Goal: Task Accomplishment & Management: Complete application form

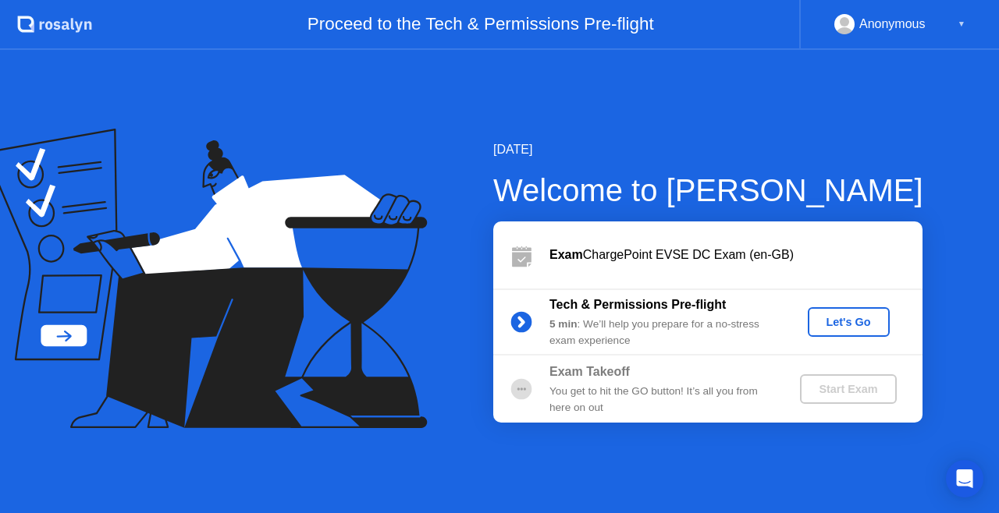
click at [839, 320] on div "Let's Go" at bounding box center [848, 322] width 69 height 12
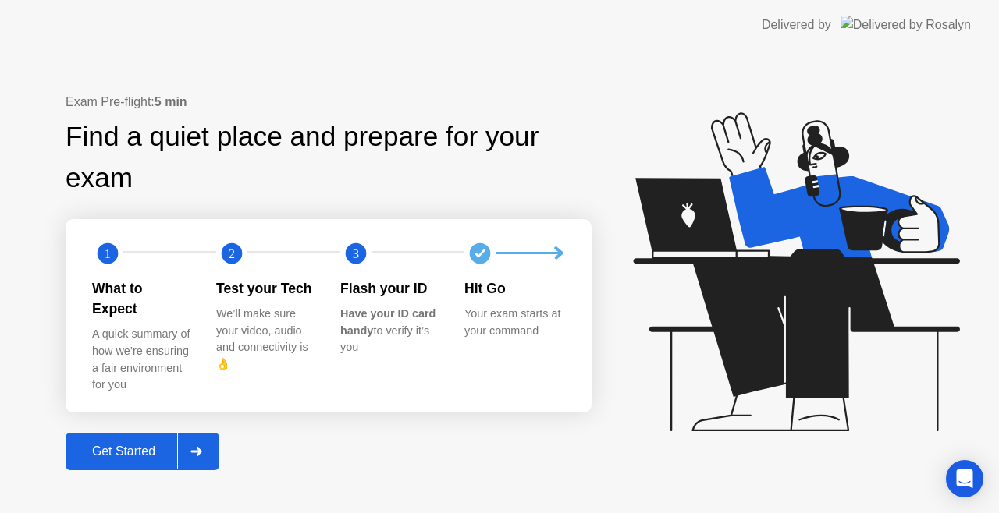
click at [507, 448] on div "Exam Pre-flight: 5 min Find a quiet place and prepare for your exam 1 2 3 What …" at bounding box center [329, 282] width 526 height 378
click at [151, 445] on div "Get Started" at bounding box center [123, 452] width 107 height 14
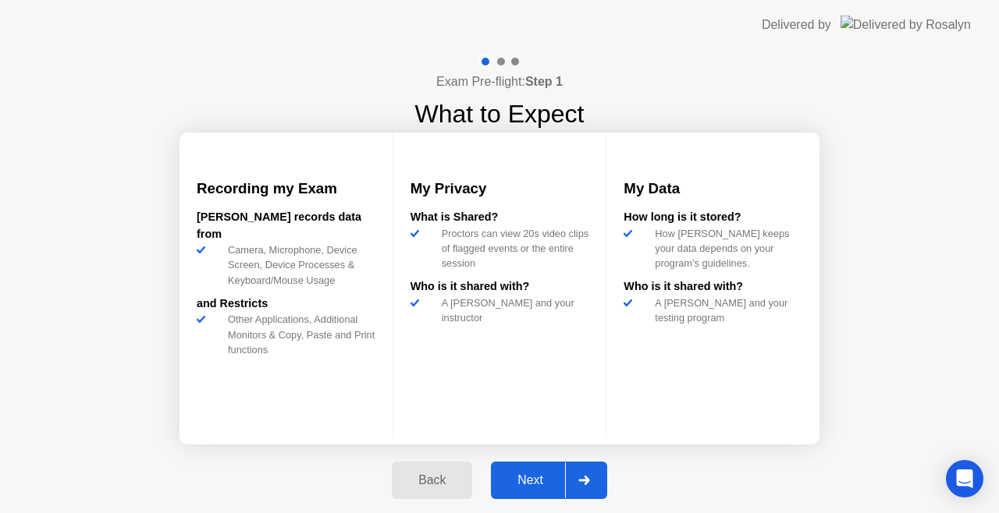
click at [523, 477] on div "Next" at bounding box center [529, 481] width 69 height 14
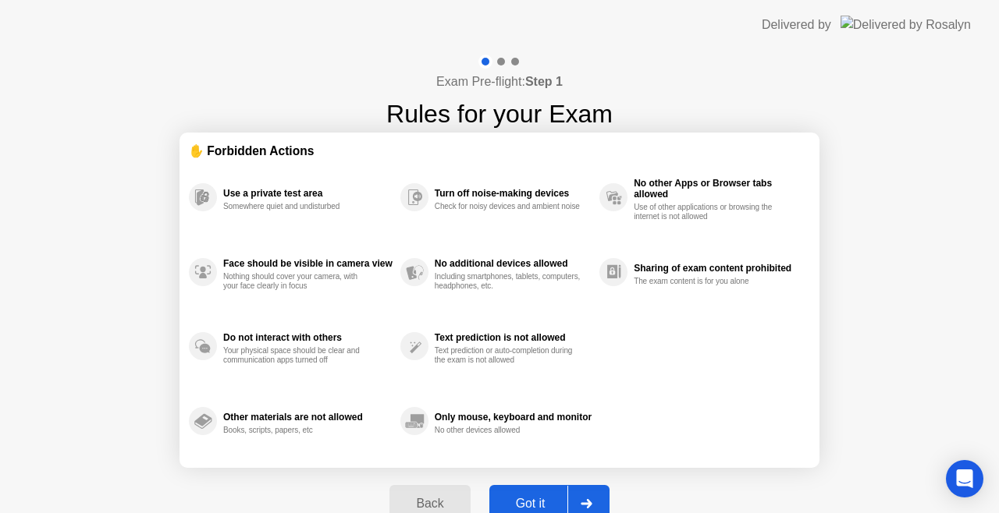
click at [518, 498] on div "Got it" at bounding box center [530, 504] width 73 height 14
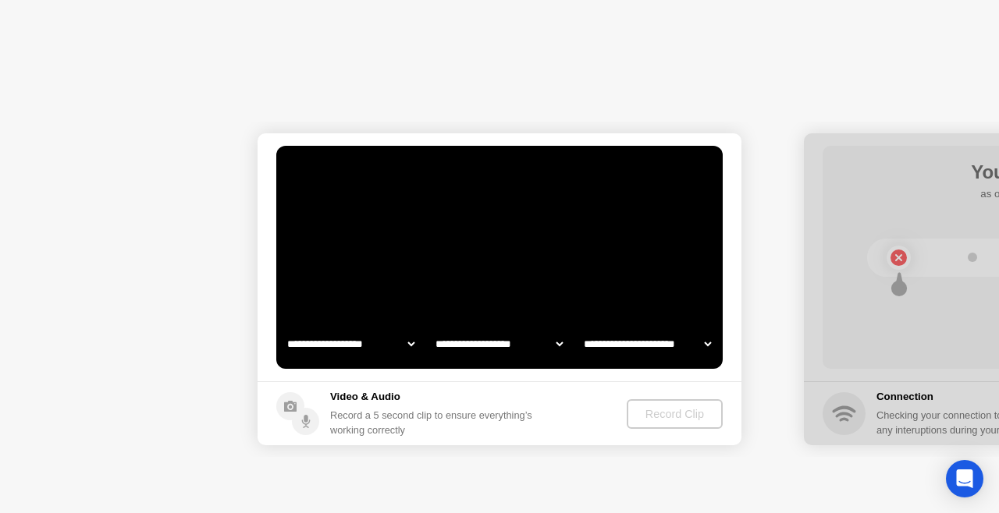
select select "**********"
select select "*******"
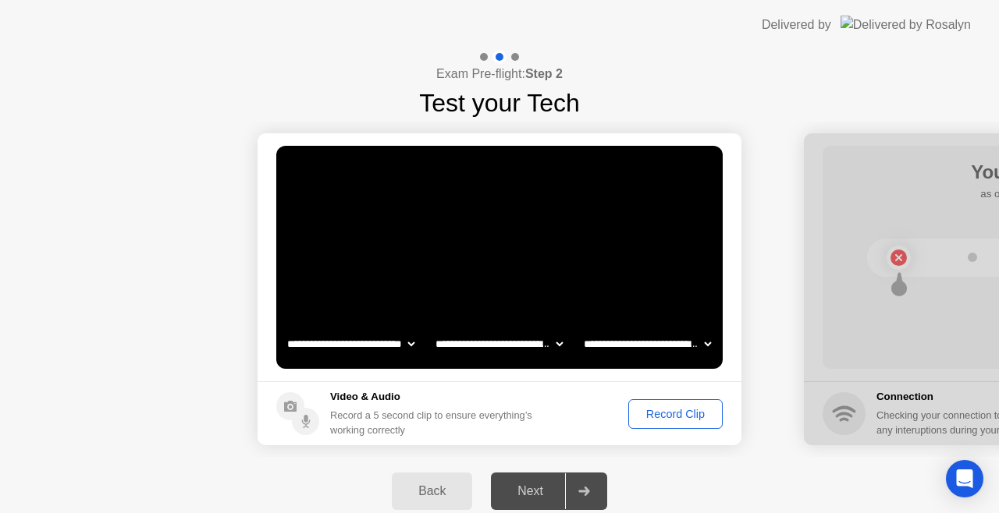
click at [520, 484] on div "Next" at bounding box center [529, 491] width 69 height 14
click at [654, 410] on div "Record Clip" at bounding box center [674, 414] width 83 height 12
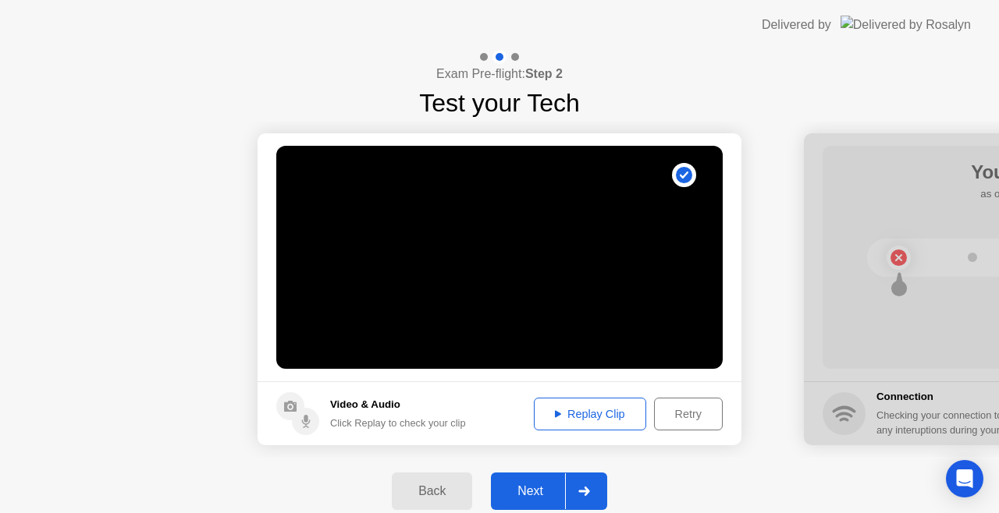
click at [534, 488] on div "Next" at bounding box center [529, 491] width 69 height 14
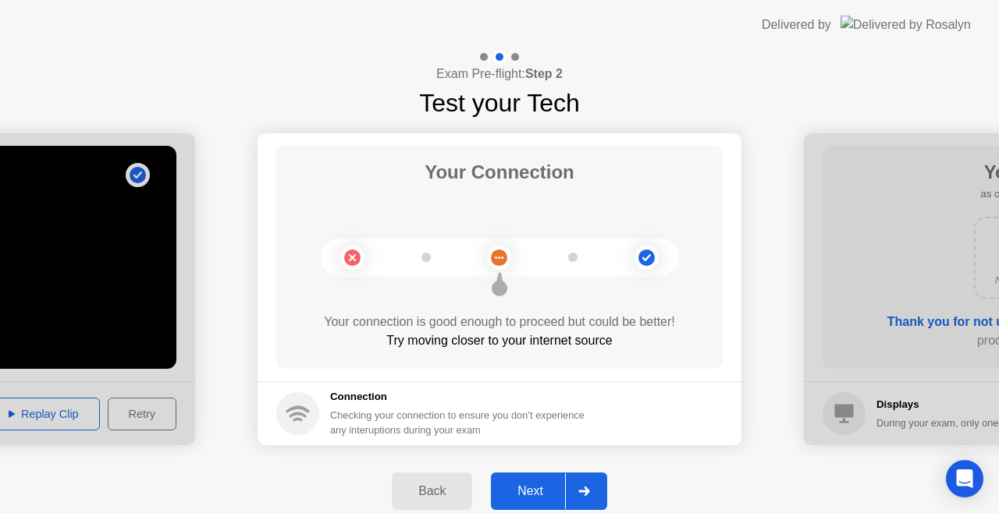
click at [545, 484] on div "Next" at bounding box center [529, 491] width 69 height 14
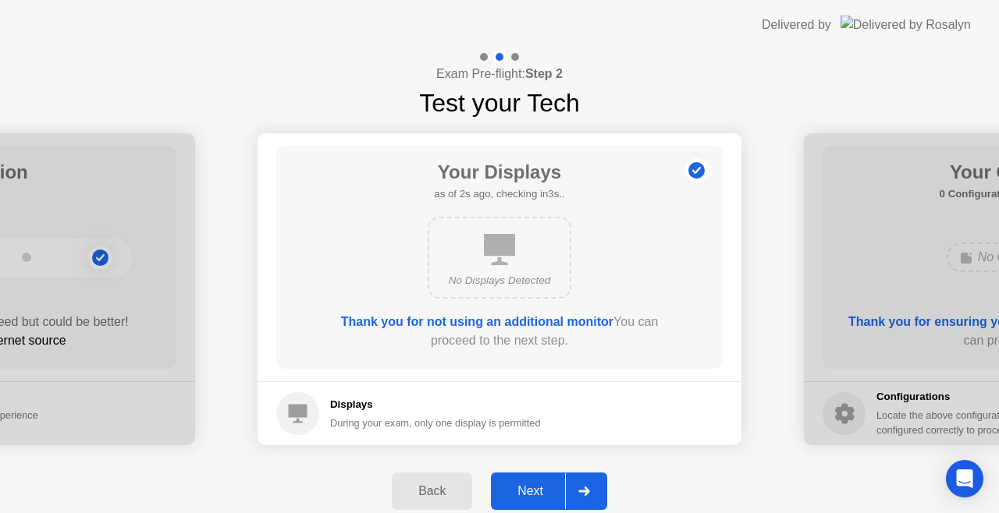
click at [545, 484] on div "Next" at bounding box center [529, 491] width 69 height 14
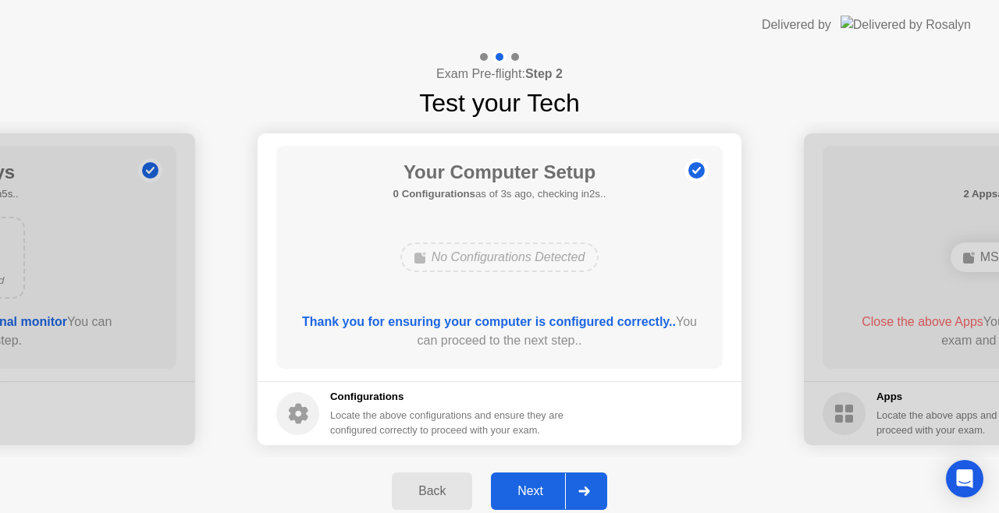
click at [542, 484] on div "Next" at bounding box center [529, 491] width 69 height 14
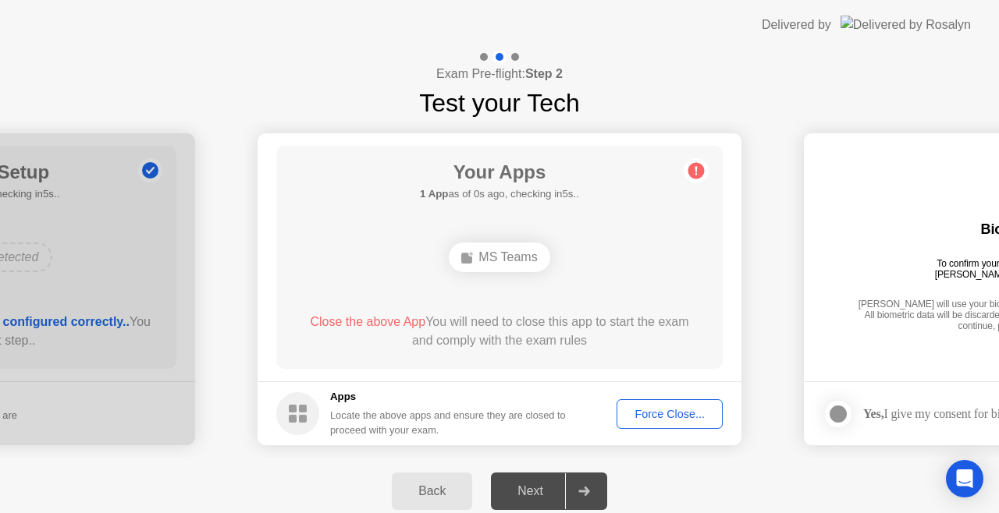
click at [657, 410] on div "Force Close..." at bounding box center [669, 414] width 95 height 12
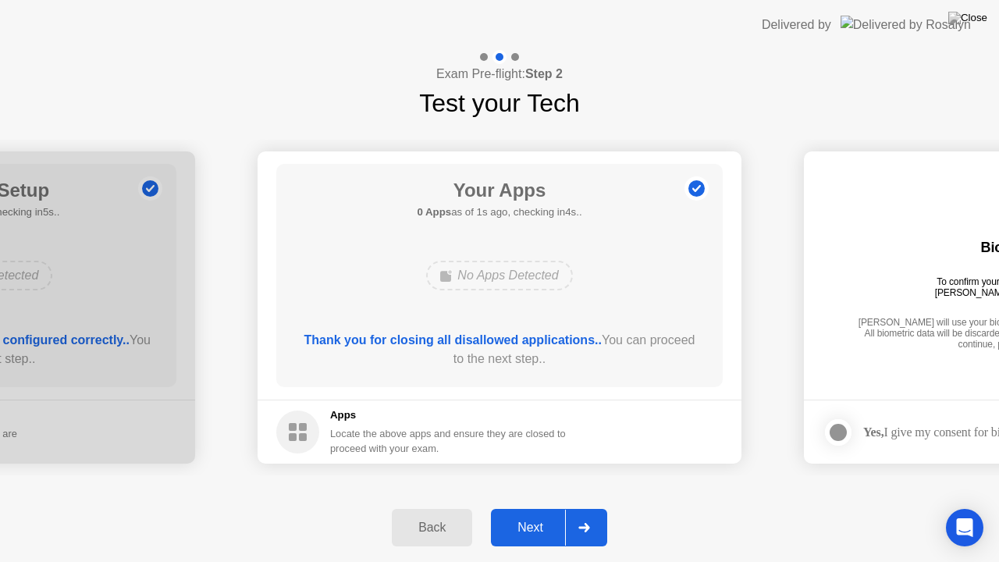
click at [538, 513] on div "Next" at bounding box center [529, 527] width 69 height 14
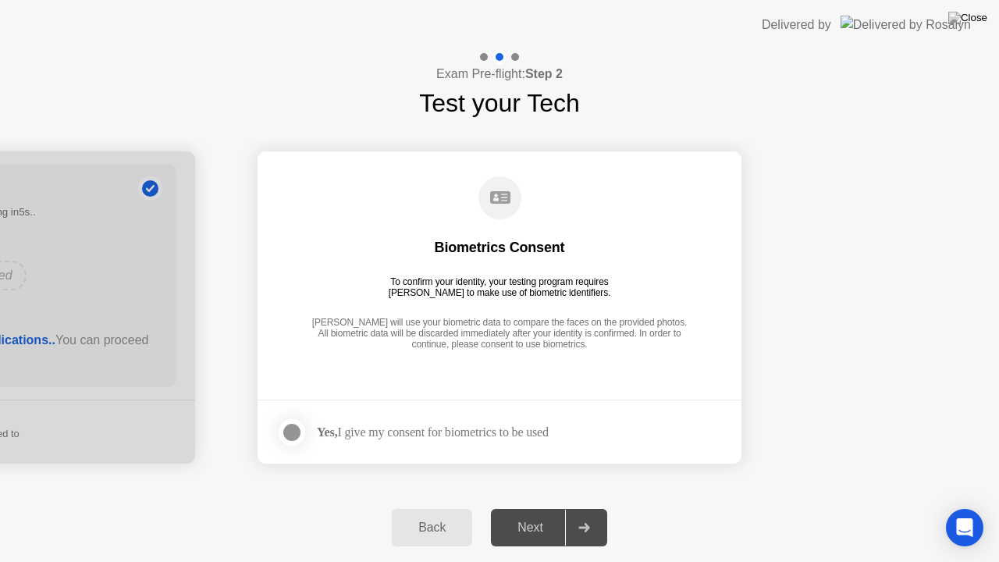
click at [292, 428] on div at bounding box center [291, 432] width 19 height 19
click at [519, 513] on div "Next" at bounding box center [529, 527] width 69 height 14
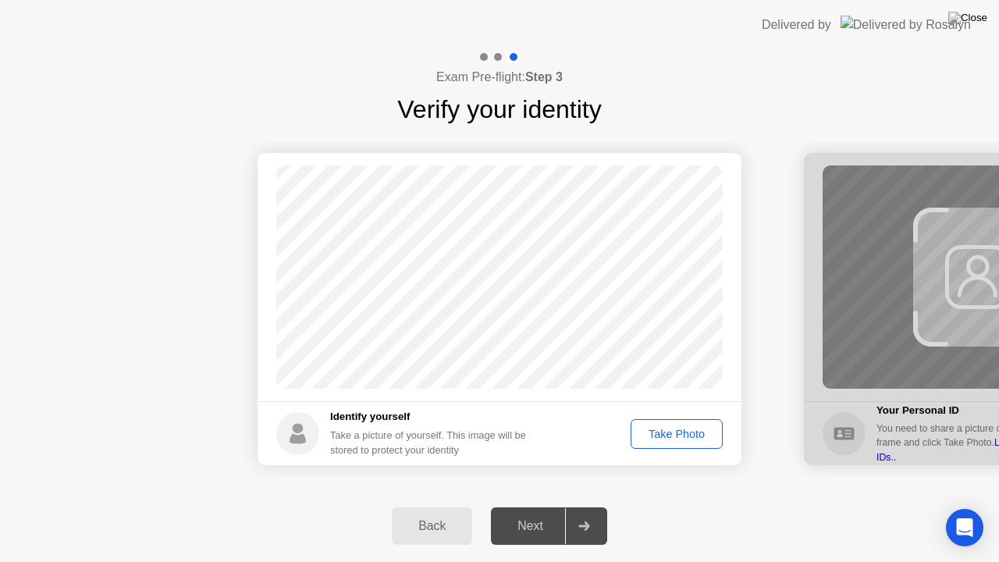
click at [665, 429] on div "Take Photo" at bounding box center [676, 434] width 81 height 12
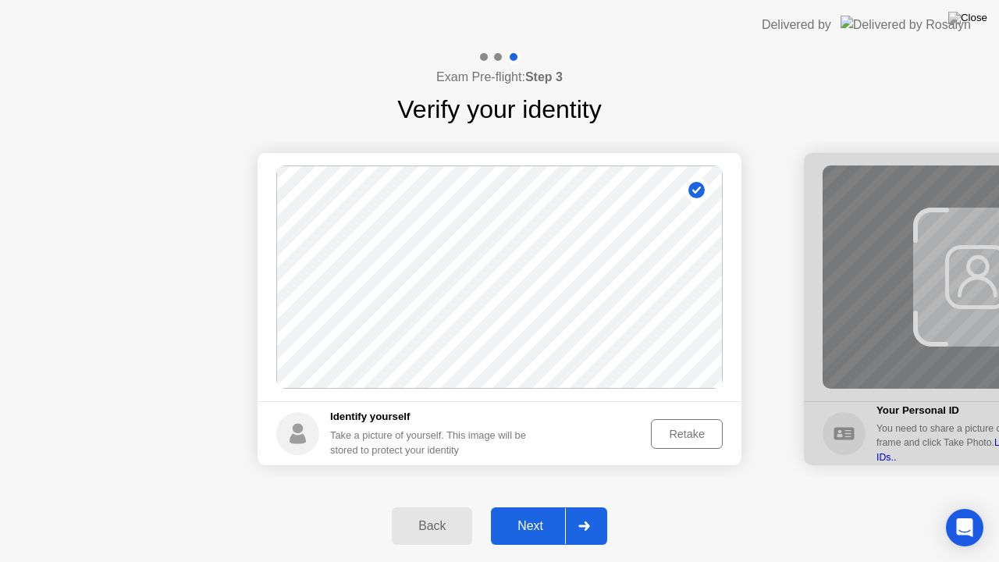
click at [530, 513] on button "Next" at bounding box center [549, 525] width 116 height 37
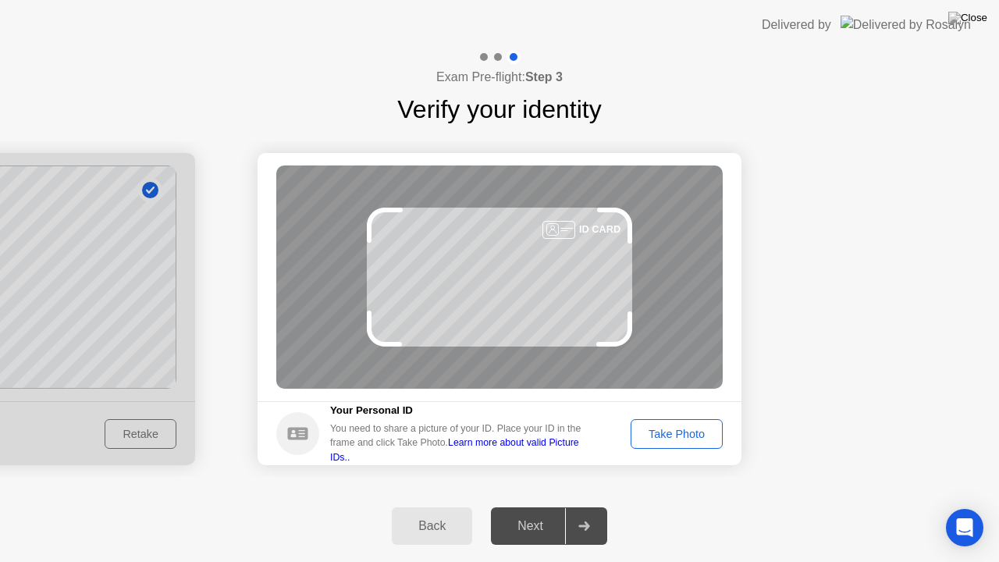
click at [683, 428] on div "Take Photo" at bounding box center [676, 434] width 81 height 12
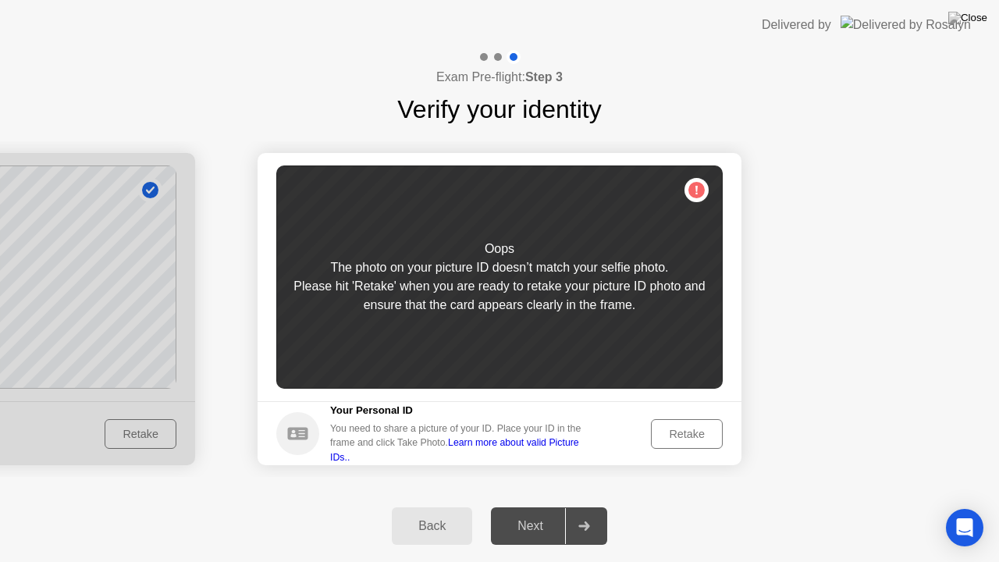
click at [675, 431] on div "Retake" at bounding box center [686, 434] width 61 height 12
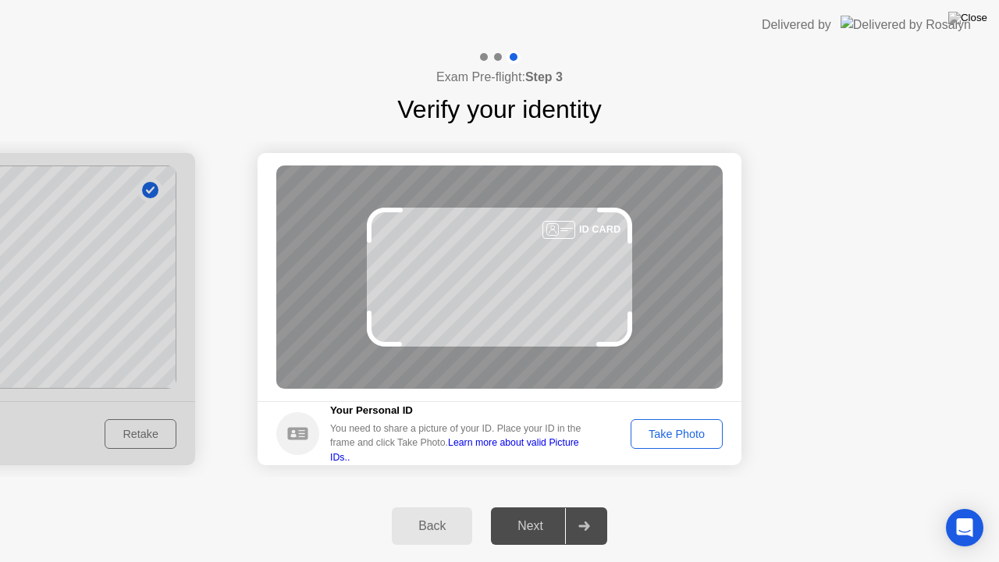
click at [675, 431] on div "Take Photo" at bounding box center [676, 434] width 81 height 12
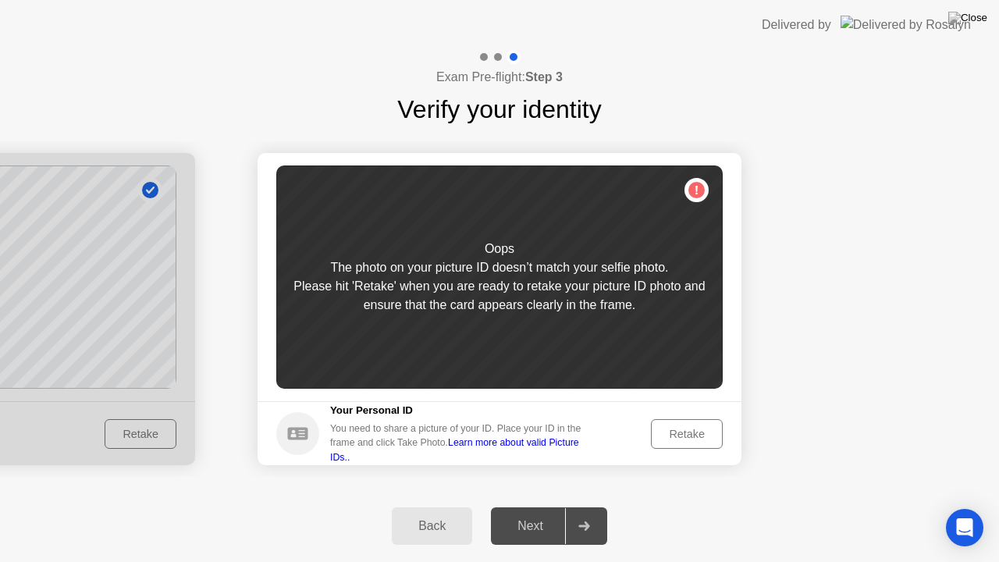
click at [669, 431] on div "Retake" at bounding box center [686, 434] width 61 height 12
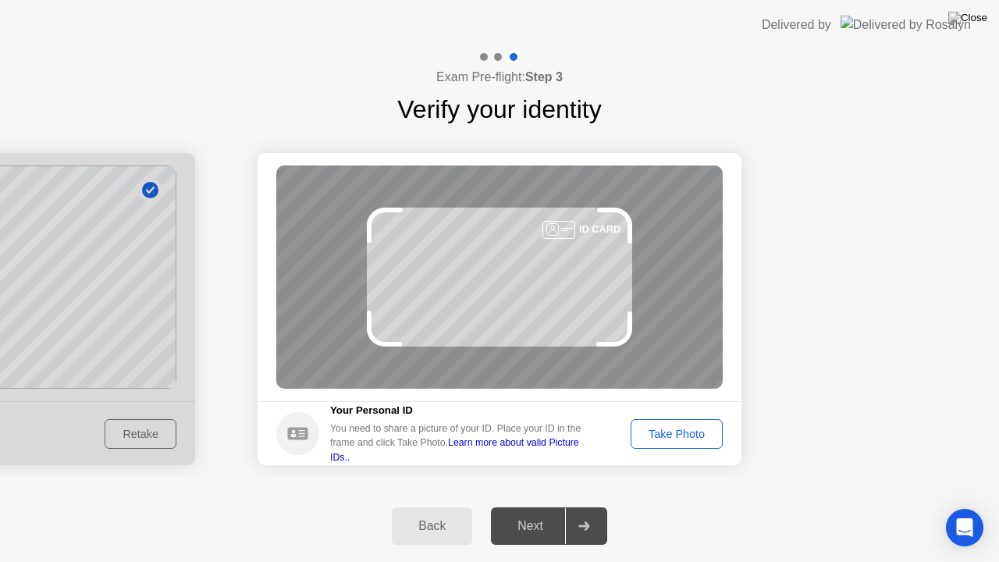
click at [669, 431] on div "Take Photo" at bounding box center [676, 434] width 81 height 12
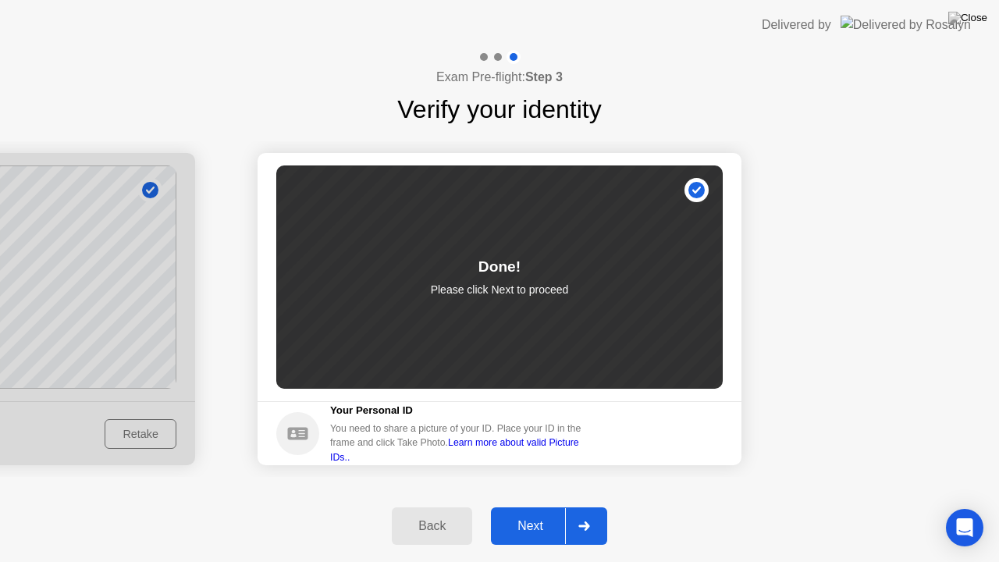
click at [527, 513] on div "Next" at bounding box center [529, 526] width 69 height 14
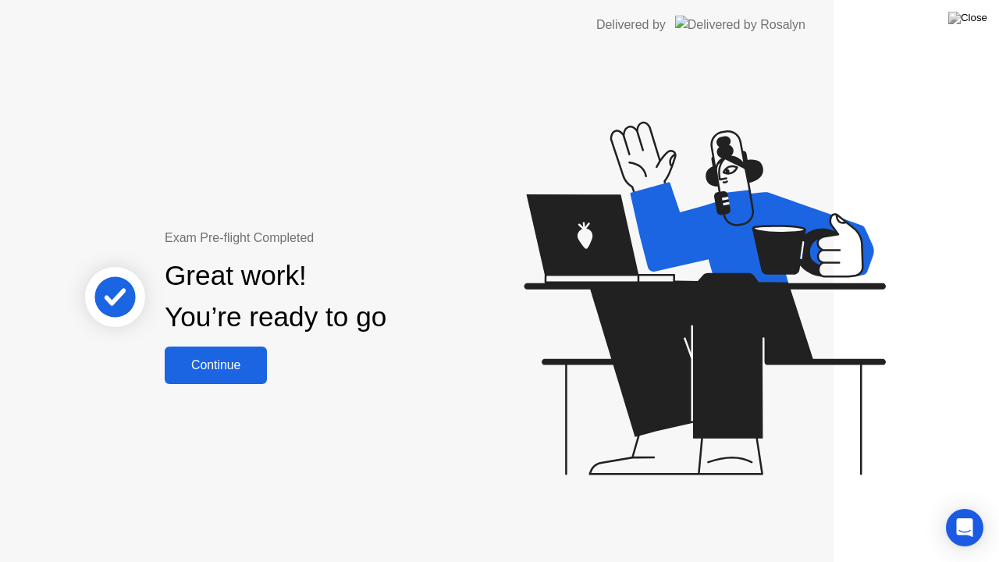
click at [527, 513] on div "Exam Pre-flight Completed Great work! You’re ready to go Continue" at bounding box center [416, 306] width 833 height 512
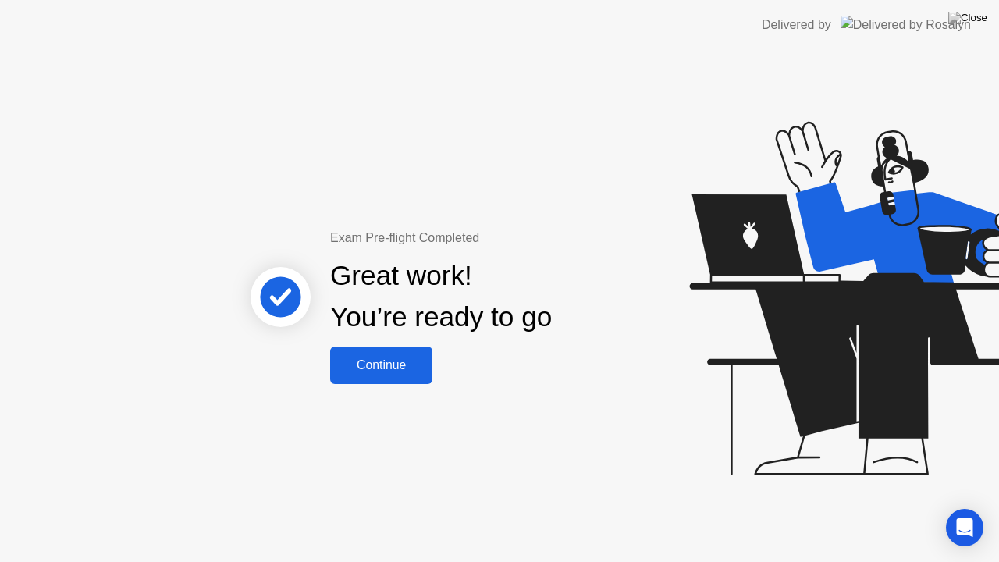
click at [399, 372] on div "Continue" at bounding box center [381, 365] width 93 height 14
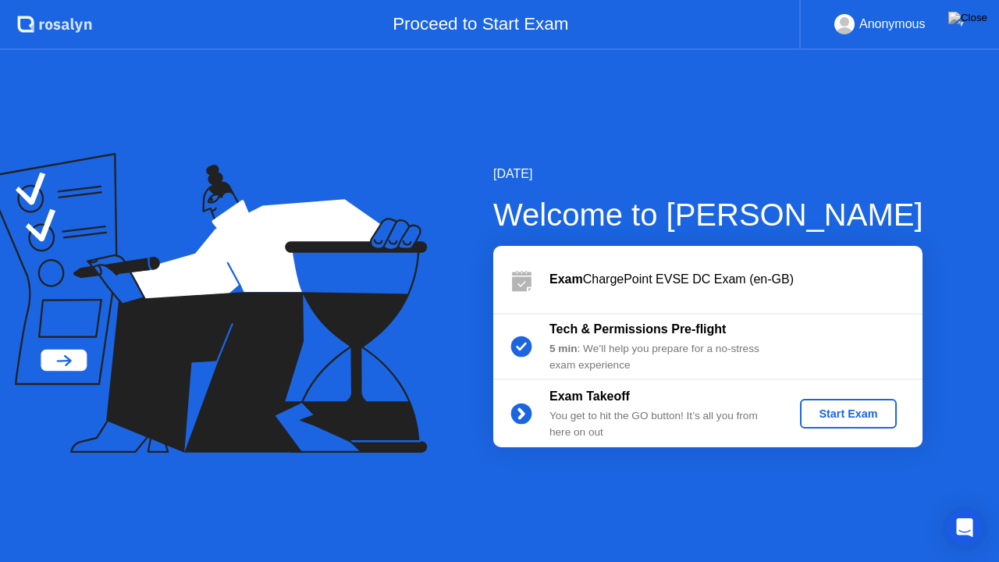
click at [848, 416] on div "Start Exam" at bounding box center [847, 413] width 83 height 12
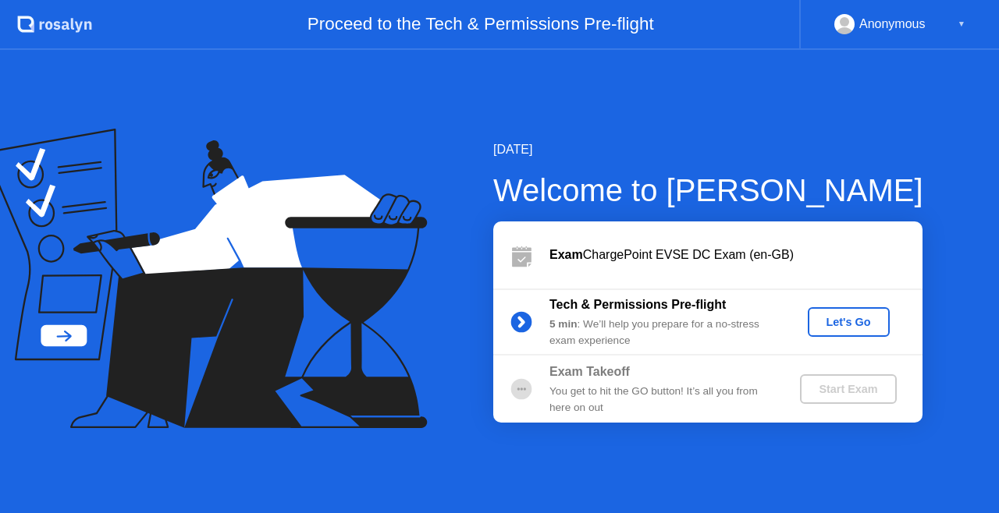
click at [835, 316] on div "Let's Go" at bounding box center [848, 322] width 69 height 12
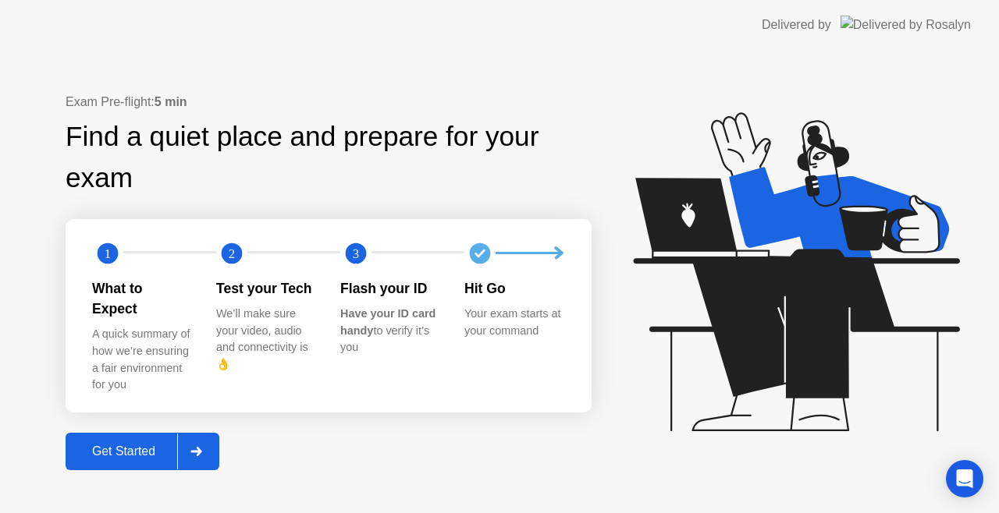
click at [145, 445] on div "Get Started" at bounding box center [123, 452] width 107 height 14
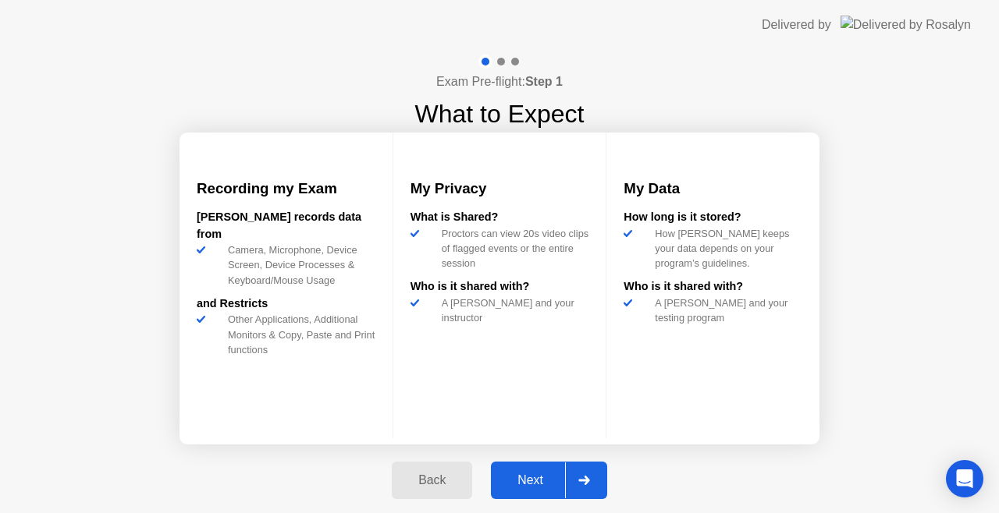
click at [525, 469] on button "Next" at bounding box center [549, 480] width 116 height 37
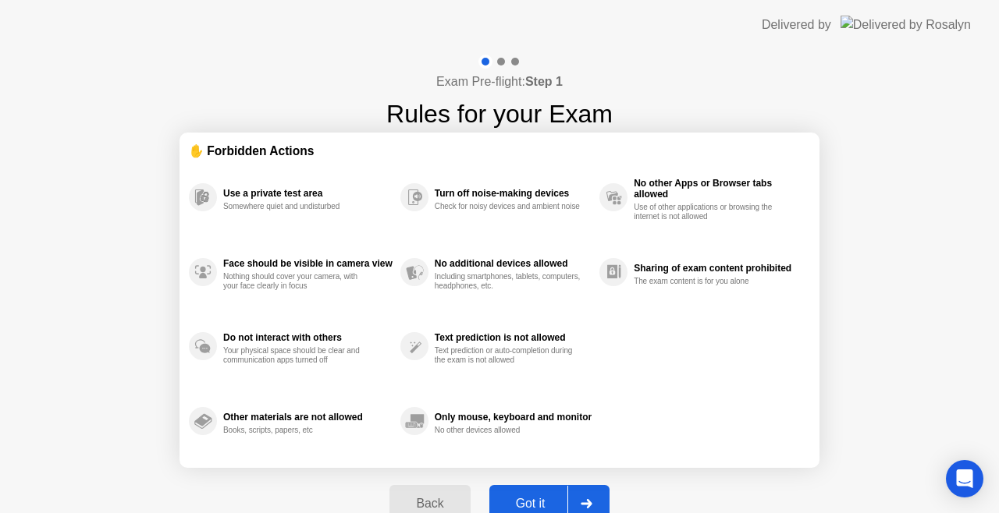
click at [529, 498] on div "Got it" at bounding box center [530, 504] width 73 height 14
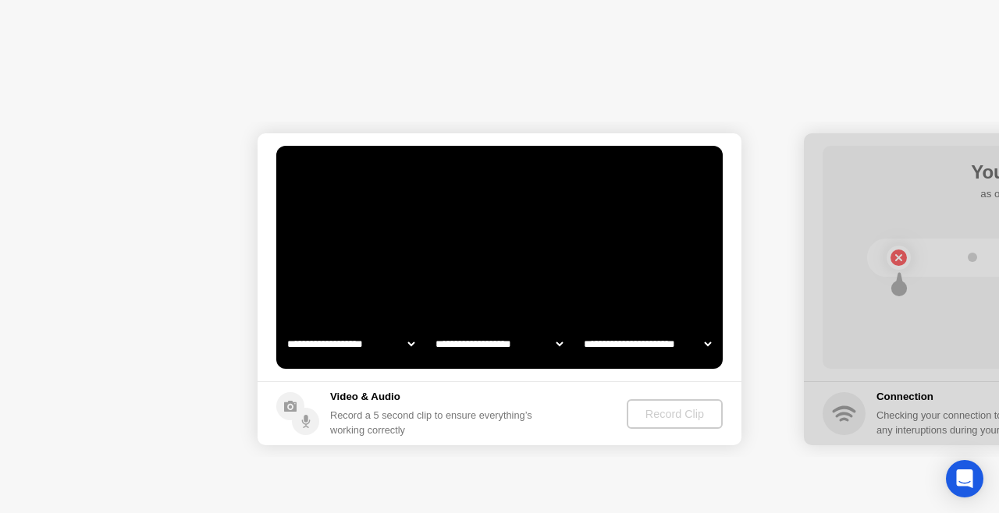
select select "**********"
select select "*******"
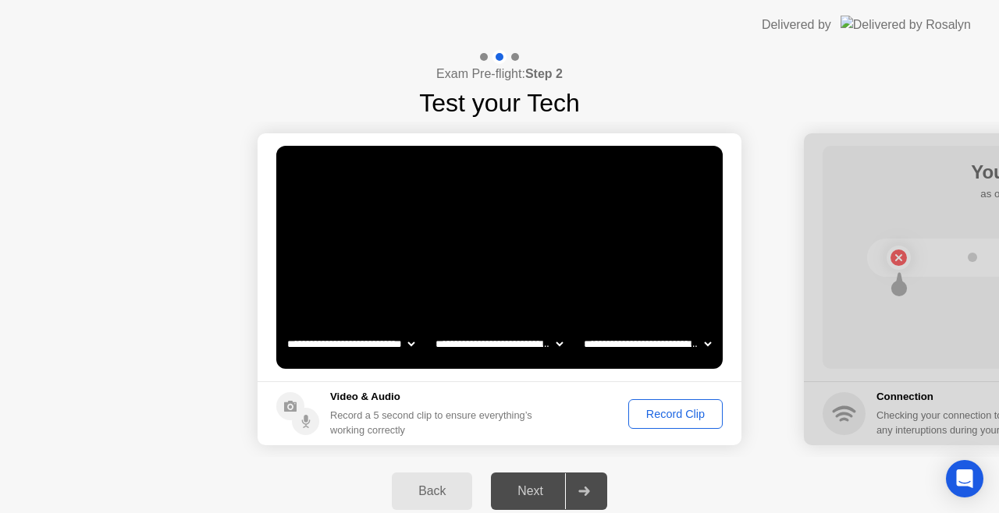
click at [640, 404] on button "Record Clip" at bounding box center [675, 414] width 94 height 30
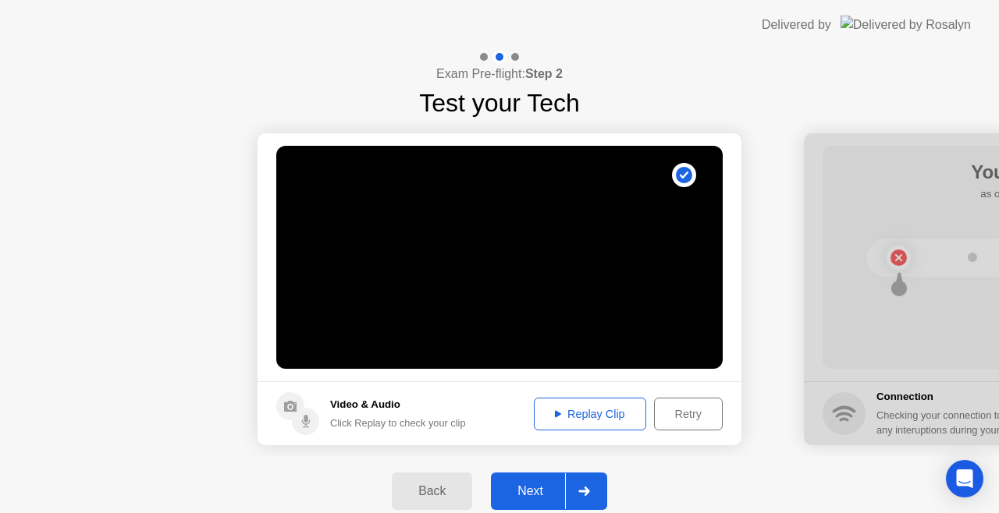
click at [535, 488] on div "Next" at bounding box center [529, 491] width 69 height 14
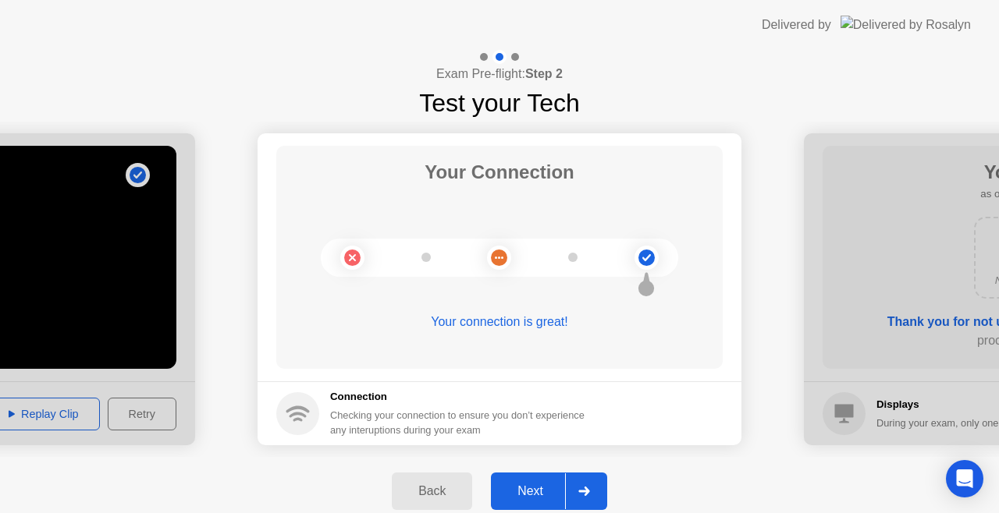
click at [535, 488] on div "Next" at bounding box center [529, 491] width 69 height 14
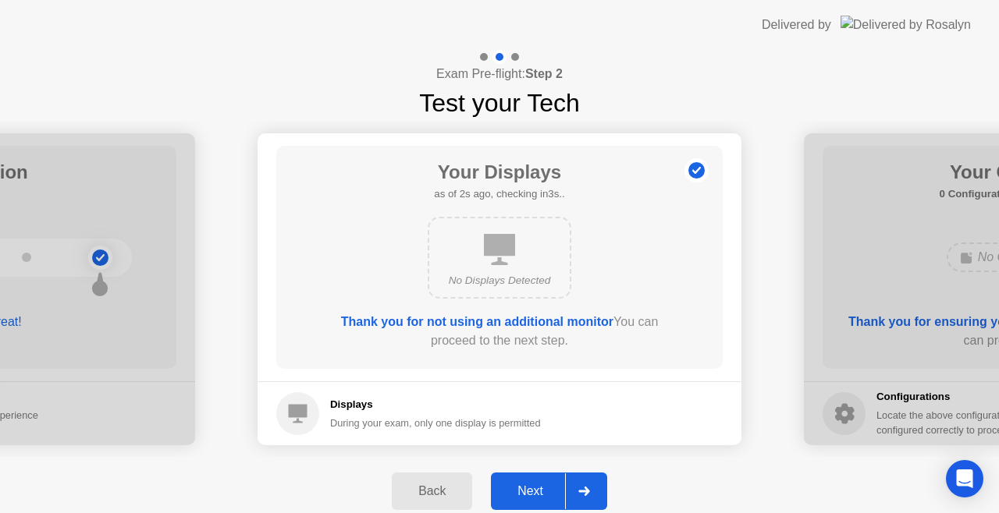
click at [535, 488] on div "Next" at bounding box center [529, 491] width 69 height 14
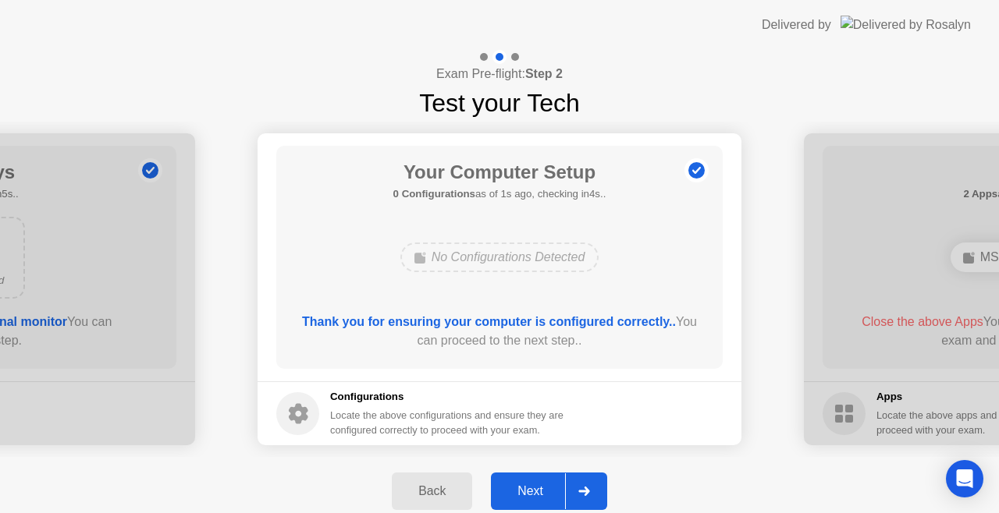
click at [535, 488] on div "Next" at bounding box center [529, 491] width 69 height 14
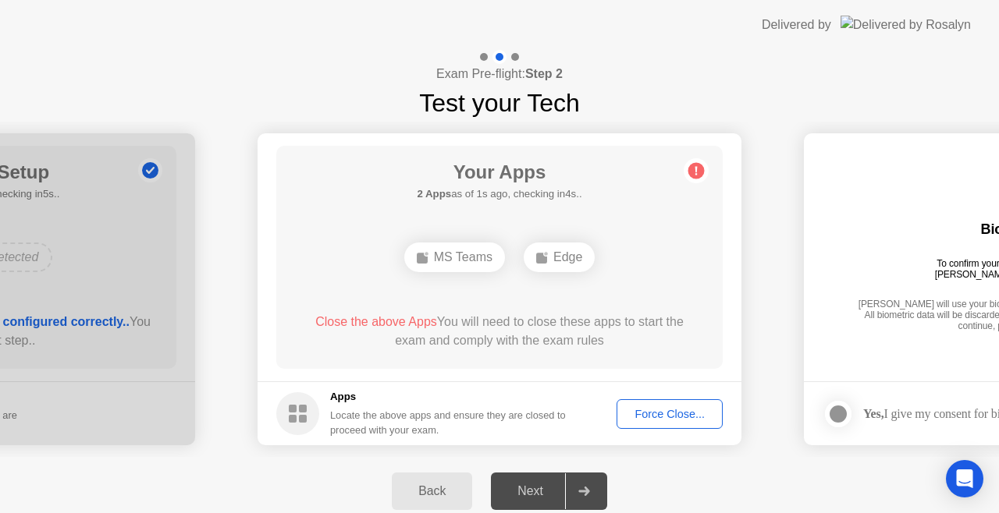
click at [665, 408] on div "Force Close..." at bounding box center [669, 414] width 95 height 12
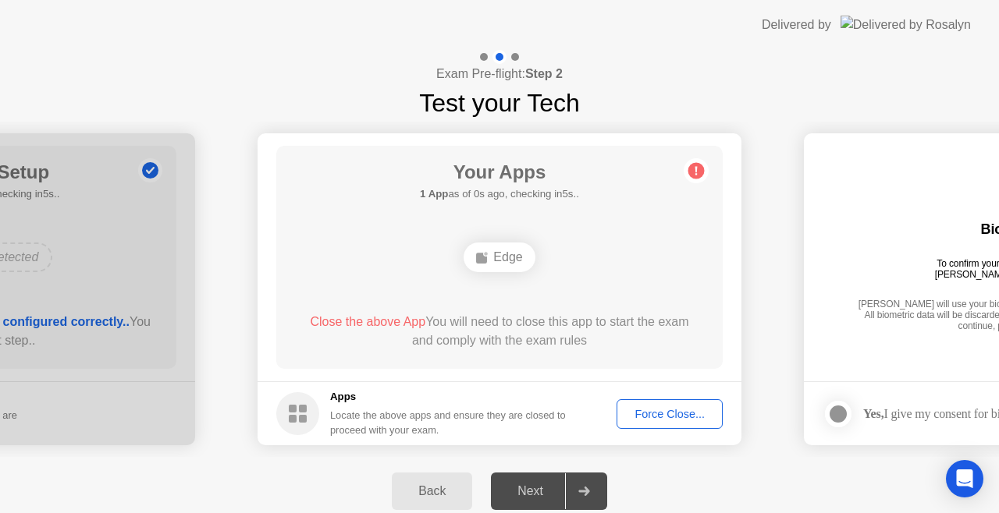
click at [679, 417] on div "Force Close..." at bounding box center [669, 414] width 95 height 12
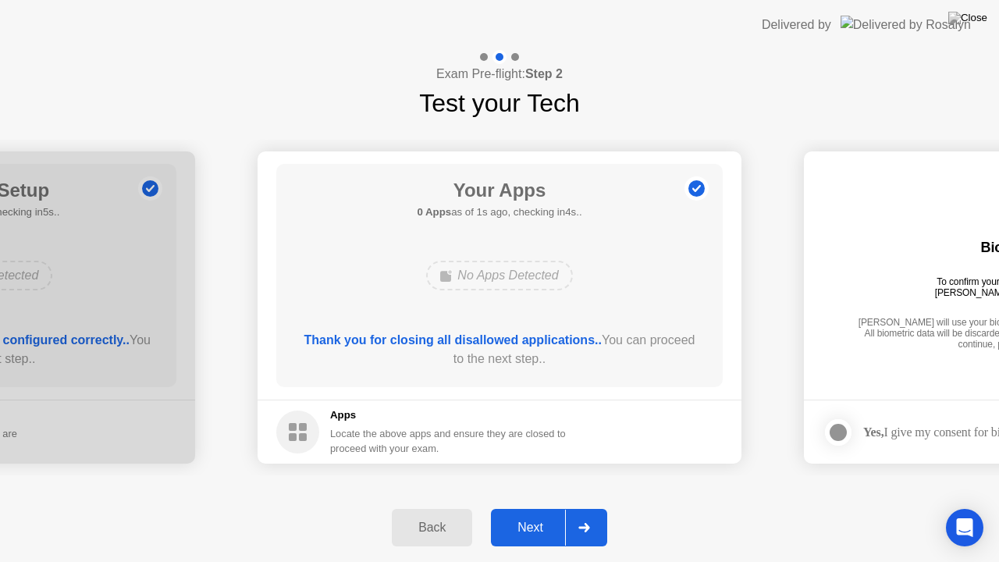
click at [513, 513] on div "Next" at bounding box center [529, 527] width 69 height 14
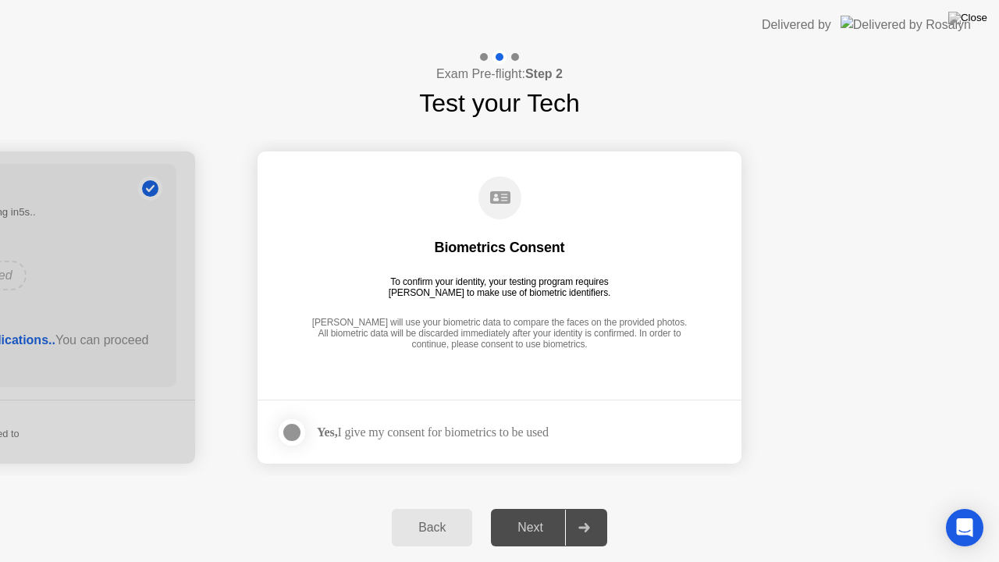
click at [315, 433] on label at bounding box center [296, 432] width 41 height 31
click at [538, 513] on div "Next" at bounding box center [529, 527] width 69 height 14
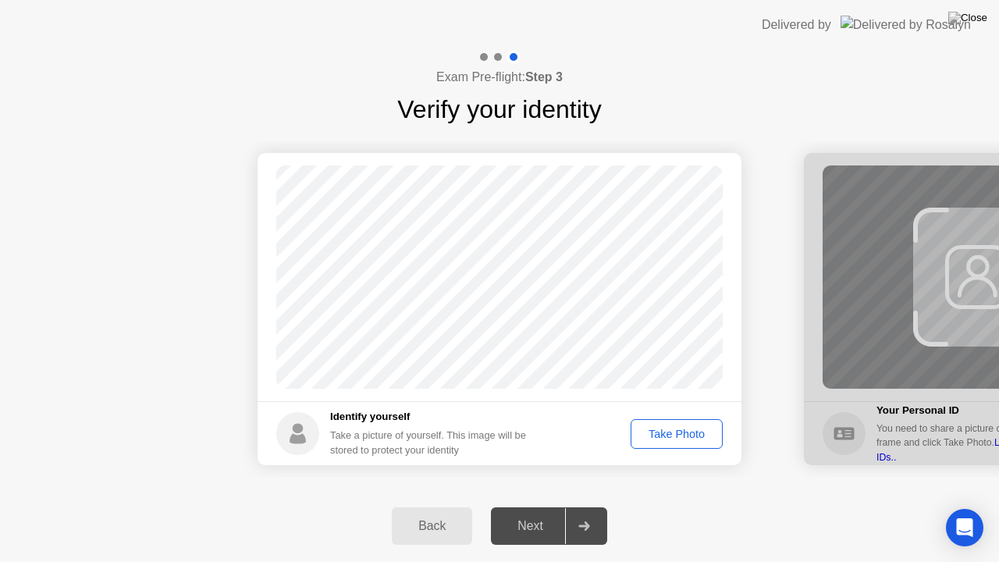
click at [660, 436] on div "Take Photo" at bounding box center [676, 434] width 81 height 12
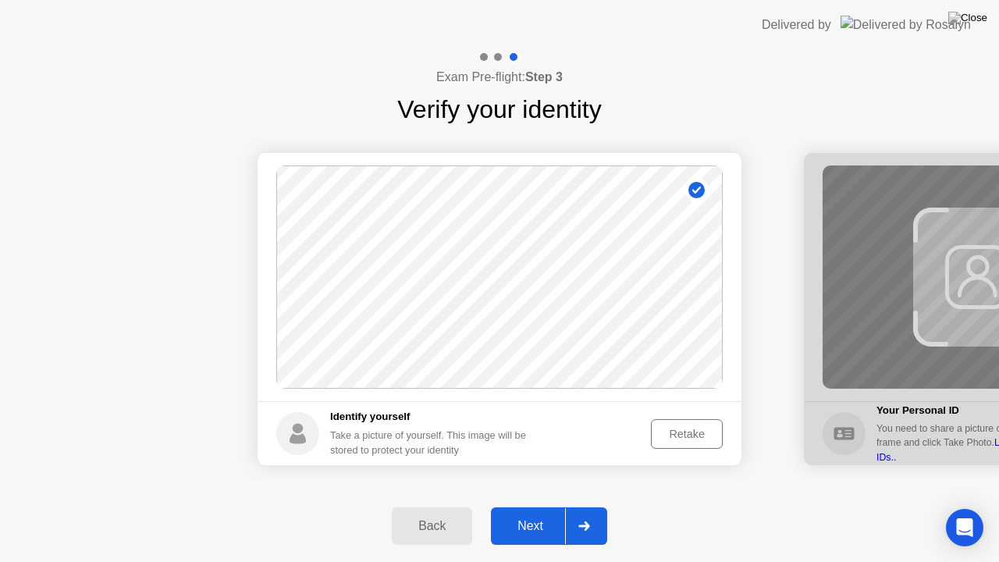
click at [549, 513] on div "Next" at bounding box center [529, 526] width 69 height 14
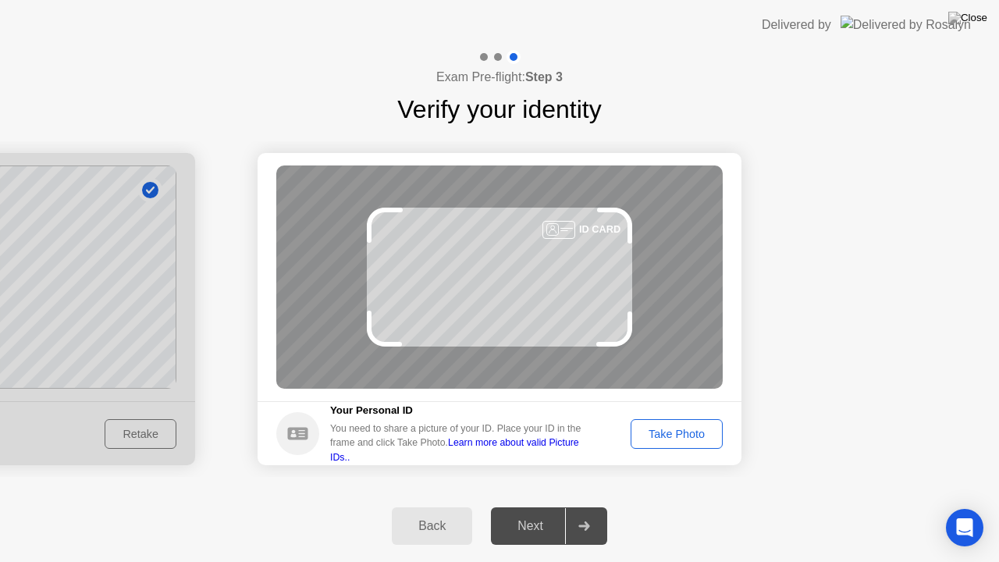
click at [697, 431] on div "Take Photo" at bounding box center [676, 434] width 81 height 12
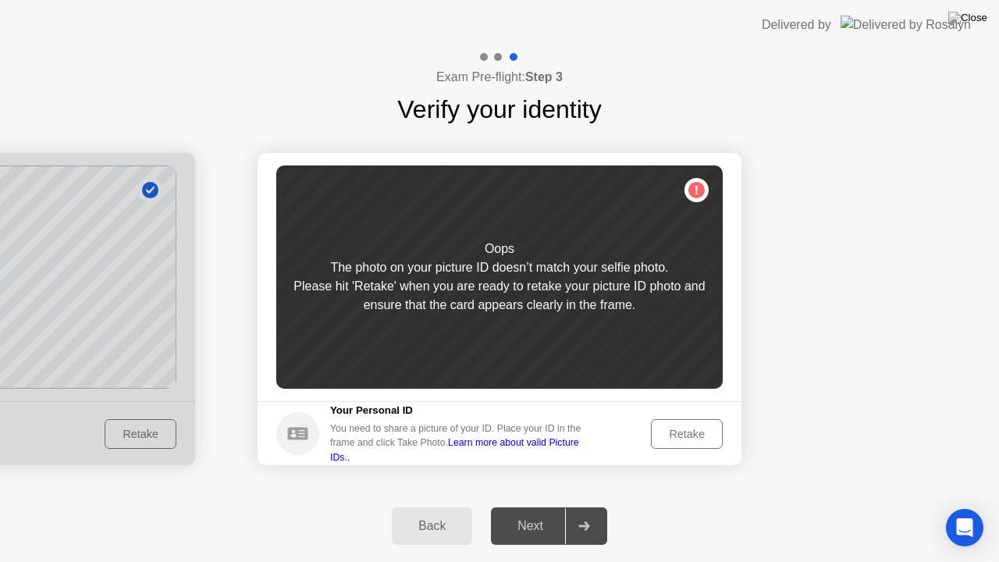
click at [691, 438] on div "Retake" at bounding box center [686, 434] width 61 height 12
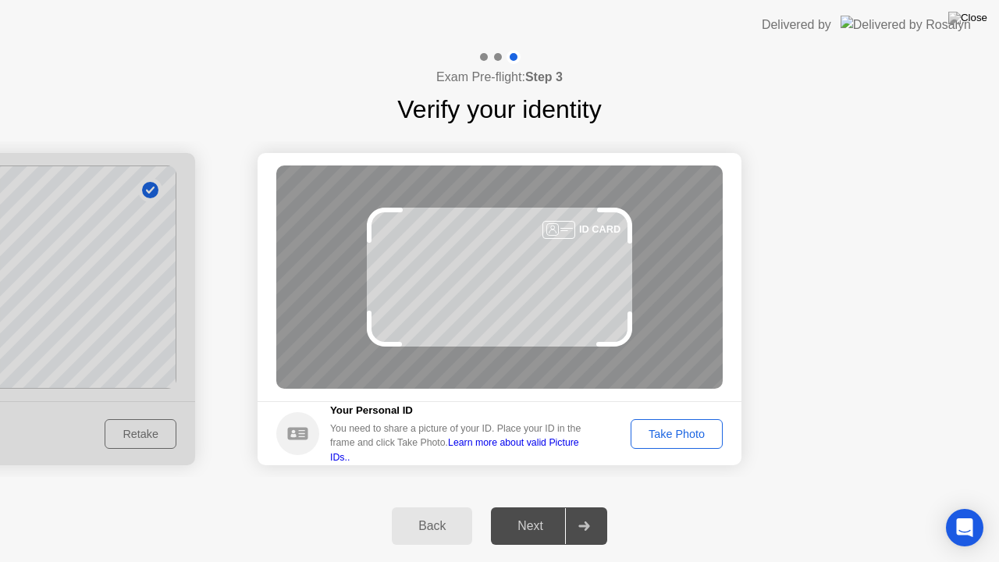
click at [691, 438] on div "Take Photo" at bounding box center [676, 434] width 81 height 12
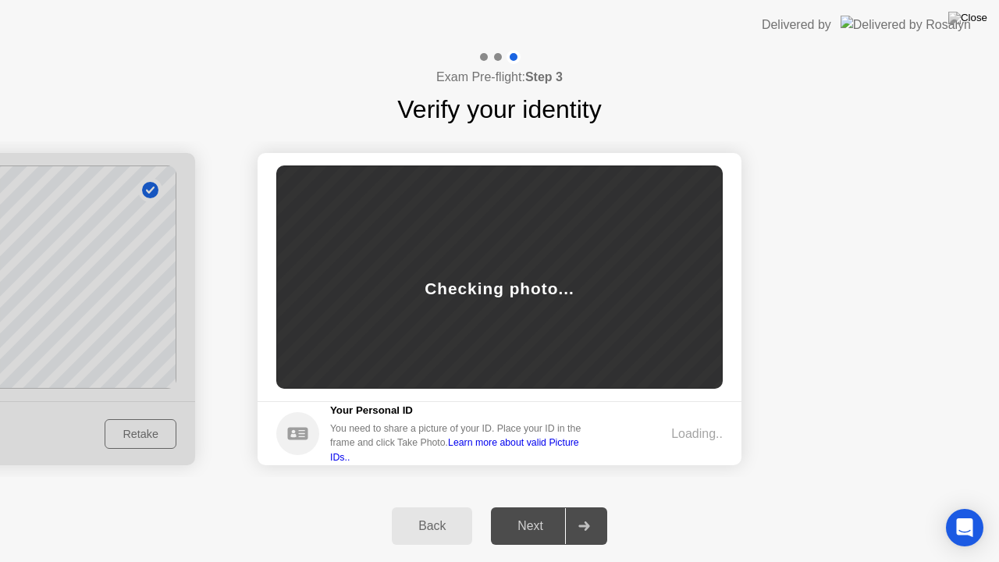
click at [672, 460] on footer "Your Personal ID You need to share a picture of your ID. Place your ID in the f…" at bounding box center [499, 433] width 484 height 64
click at [461, 330] on div "Checking photo..." at bounding box center [499, 276] width 446 height 223
click at [538, 513] on div "Next" at bounding box center [529, 526] width 69 height 14
click at [435, 513] on div "Back" at bounding box center [431, 526] width 71 height 14
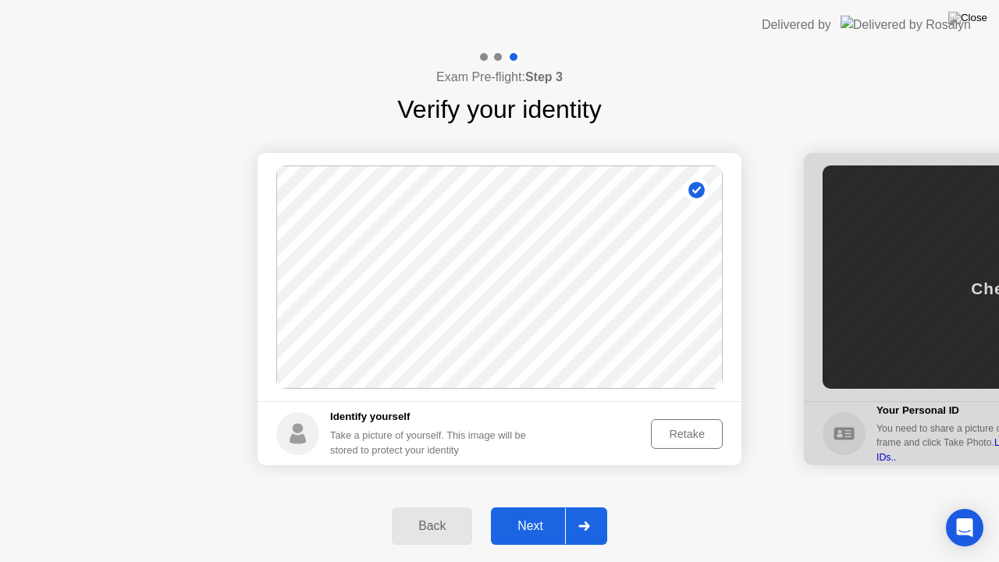
click at [534, 513] on div "Next" at bounding box center [529, 526] width 69 height 14
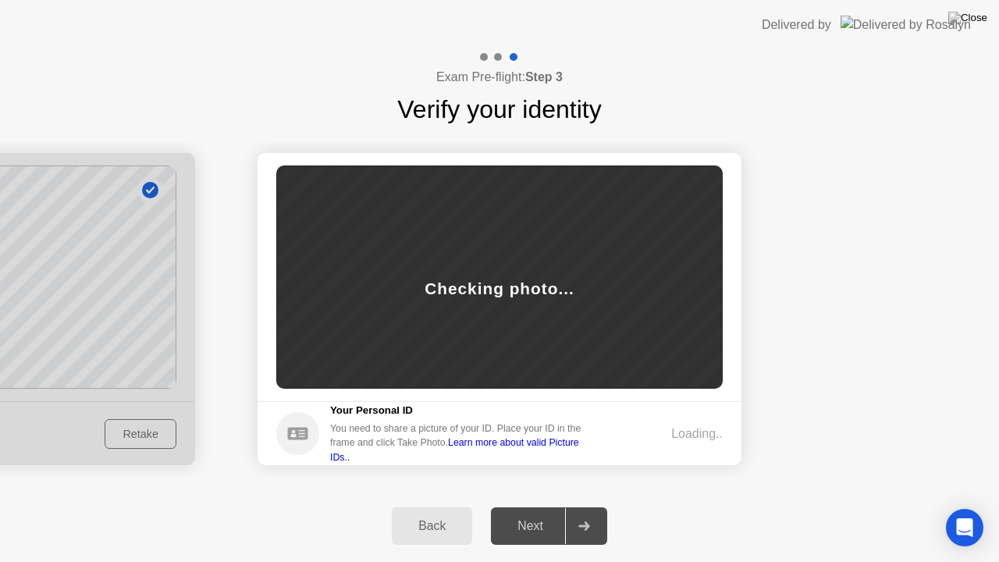
click at [481, 445] on link "Learn more about valid Picture IDs.." at bounding box center [454, 449] width 249 height 25
click at [910, 513] on div "Back Next" at bounding box center [499, 526] width 999 height 72
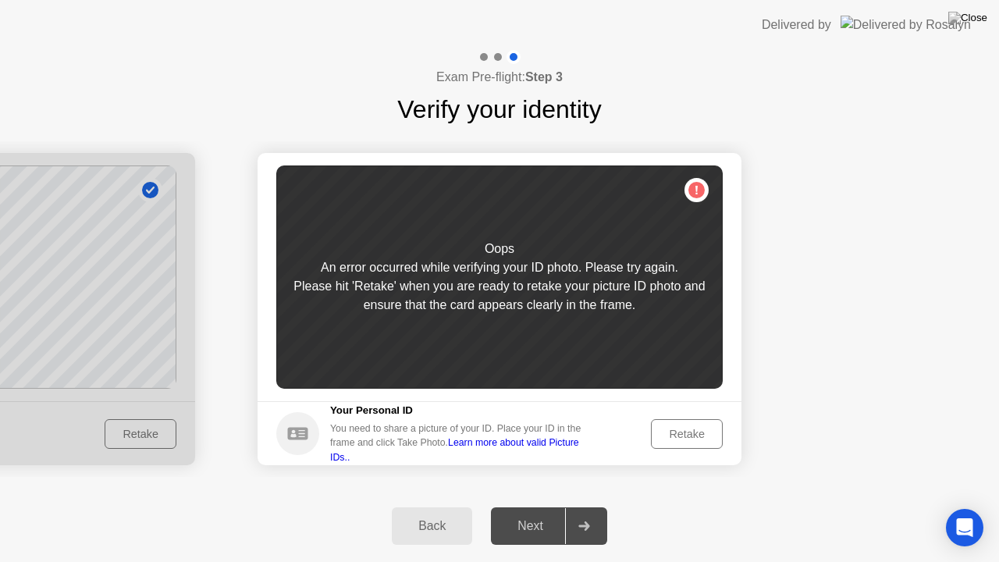
click at [715, 440] on div "Retake" at bounding box center [686, 434] width 61 height 12
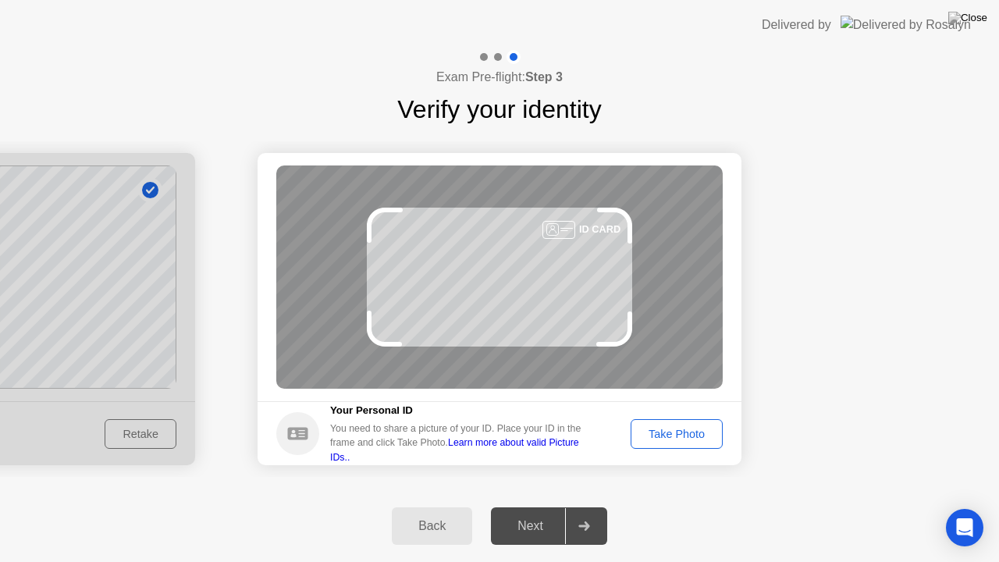
click at [715, 440] on div "Take Photo" at bounding box center [676, 434] width 81 height 12
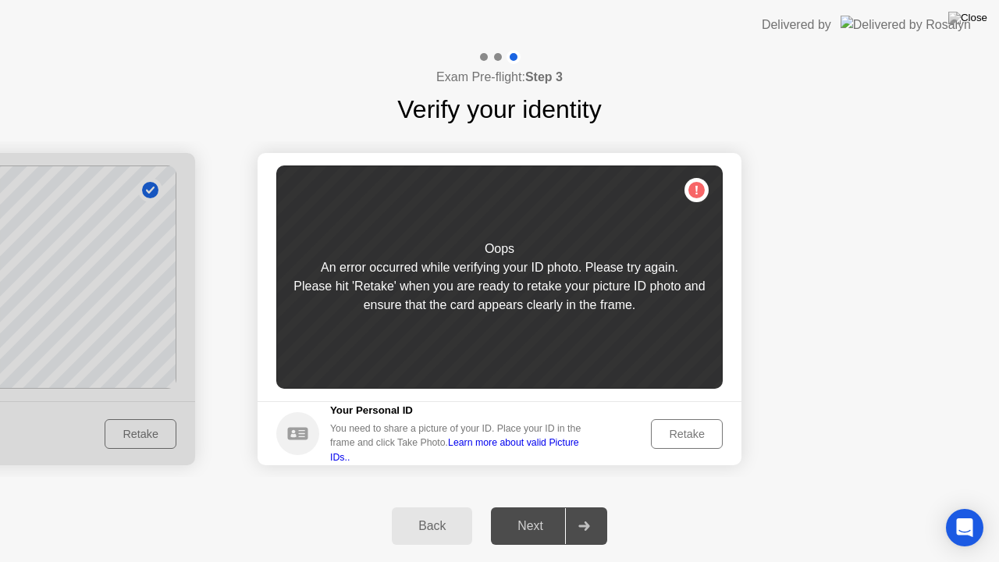
click at [685, 429] on div "Retake" at bounding box center [686, 434] width 61 height 12
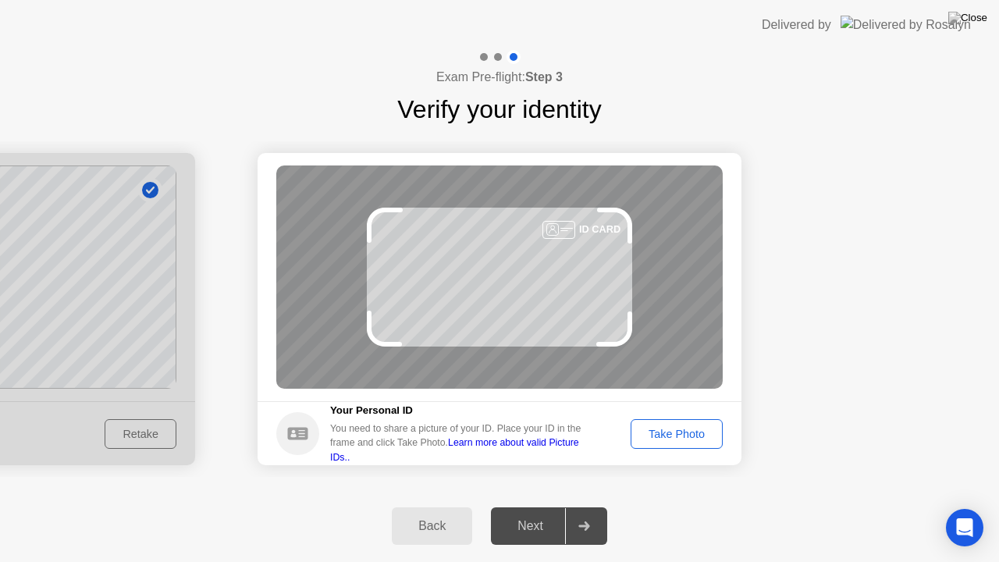
click at [685, 429] on div "Take Photo" at bounding box center [676, 434] width 81 height 12
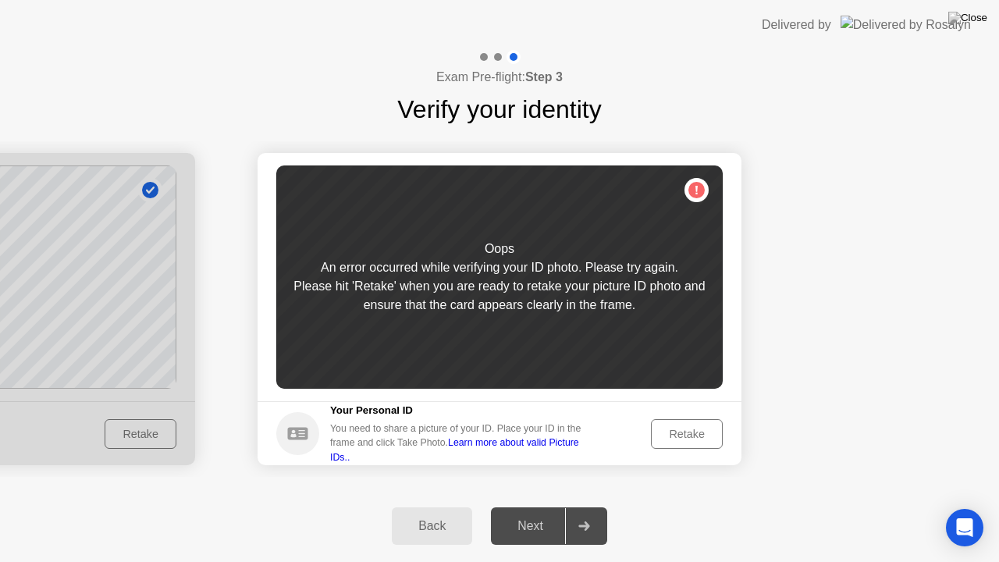
click at [685, 429] on div "Retake" at bounding box center [686, 434] width 61 height 12
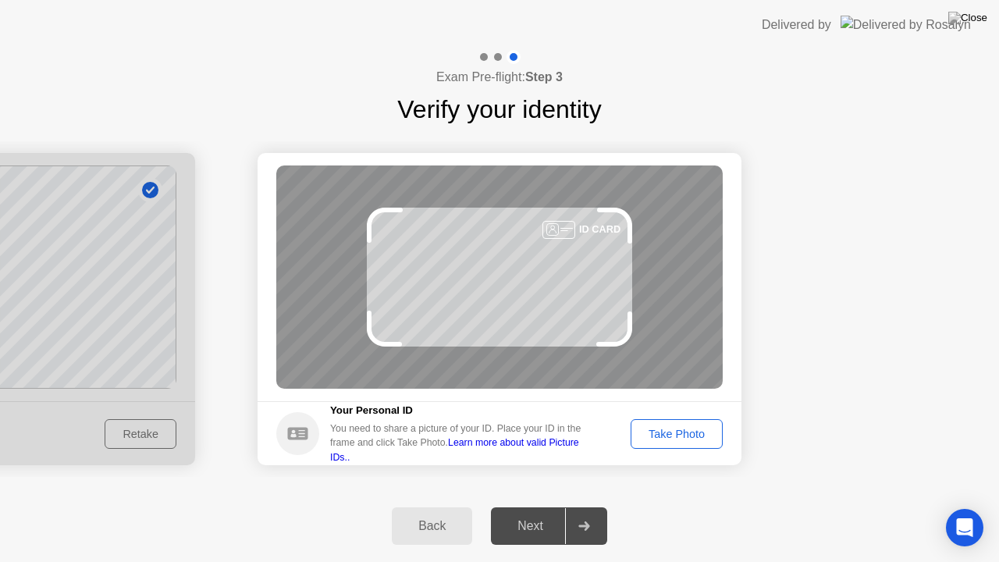
click at [684, 428] on div "Take Photo" at bounding box center [676, 434] width 81 height 12
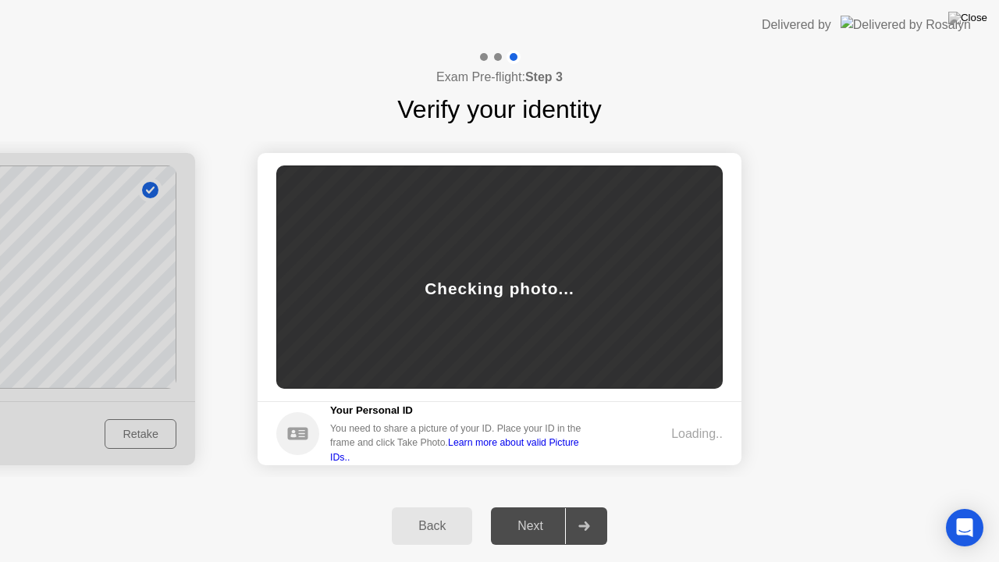
click at [543, 513] on div "Next" at bounding box center [529, 526] width 69 height 14
click at [974, 23] on img at bounding box center [967, 18] width 39 height 12
